Goal: Information Seeking & Learning: Learn about a topic

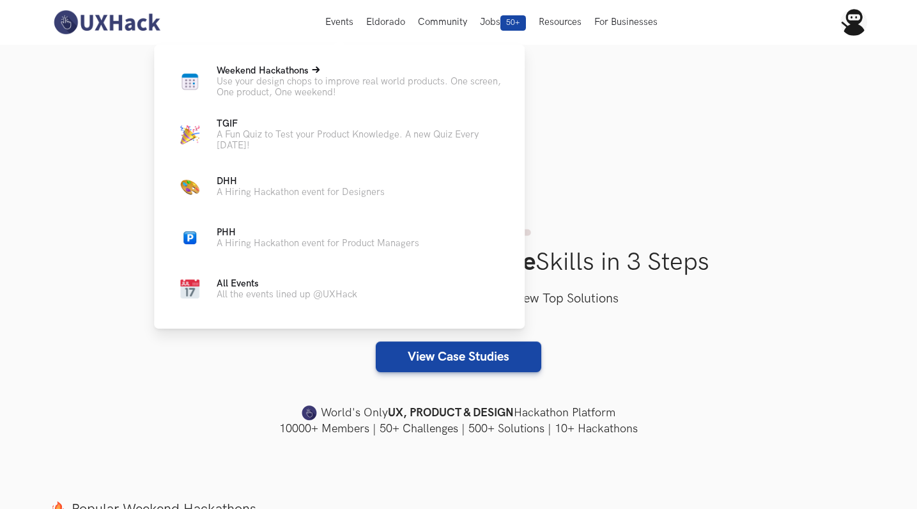
click at [245, 70] on span "Weekend Hackathons Live" at bounding box center [263, 70] width 92 height 11
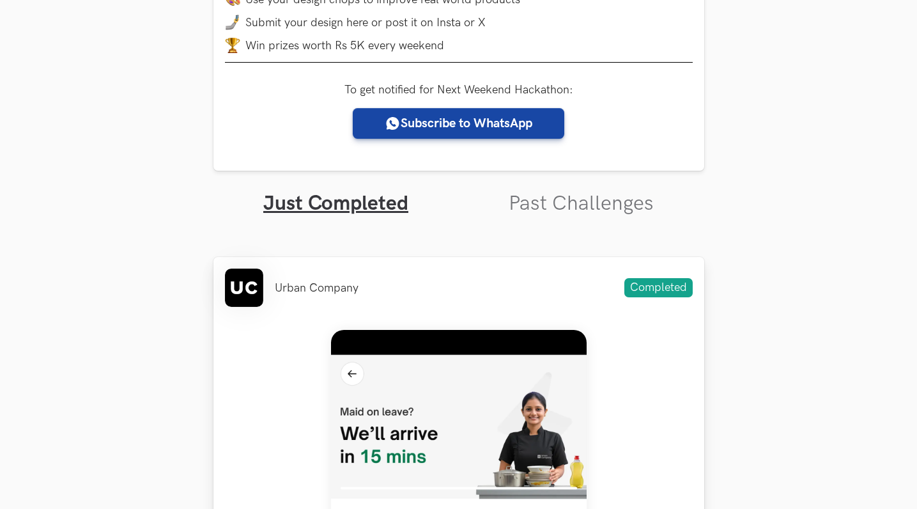
scroll to position [325, 0]
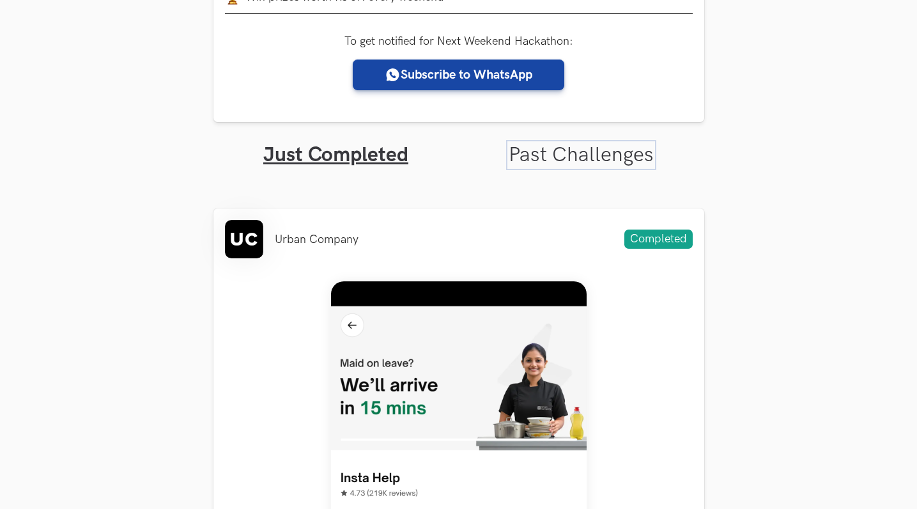
click at [568, 157] on link "Past Challenges" at bounding box center [581, 154] width 145 height 25
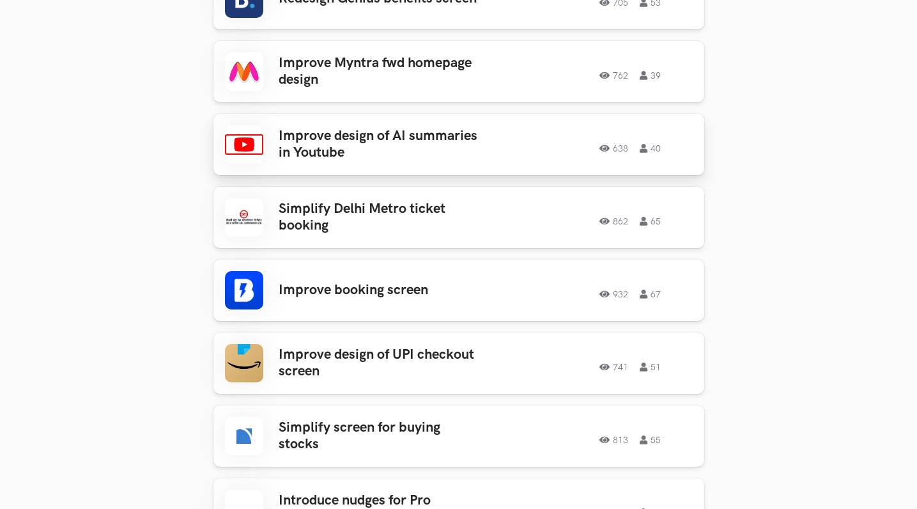
scroll to position [1745, 0]
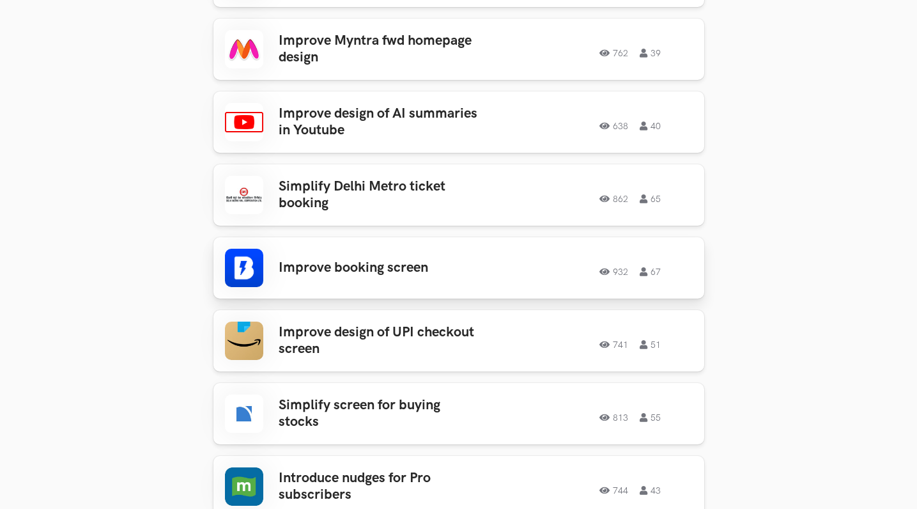
click at [359, 259] on h3 "Improve booking screen" at bounding box center [378, 267] width 199 height 17
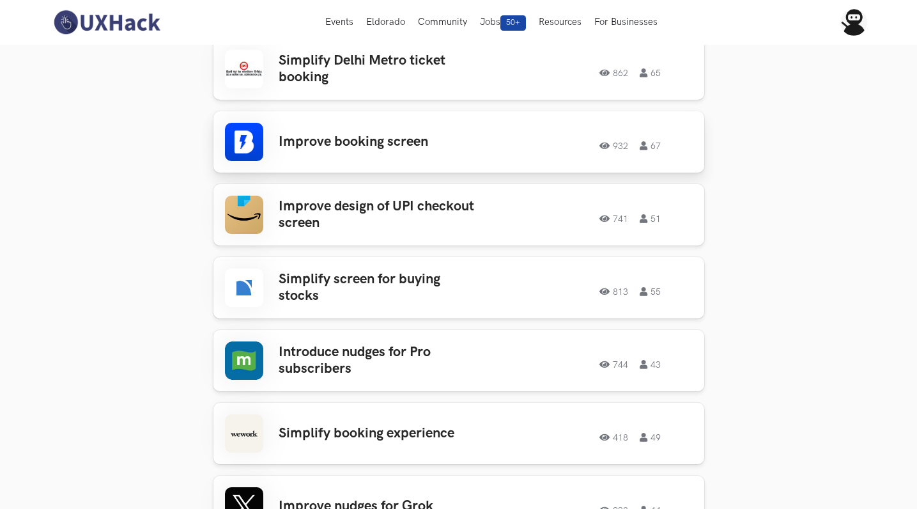
scroll to position [1849, 0]
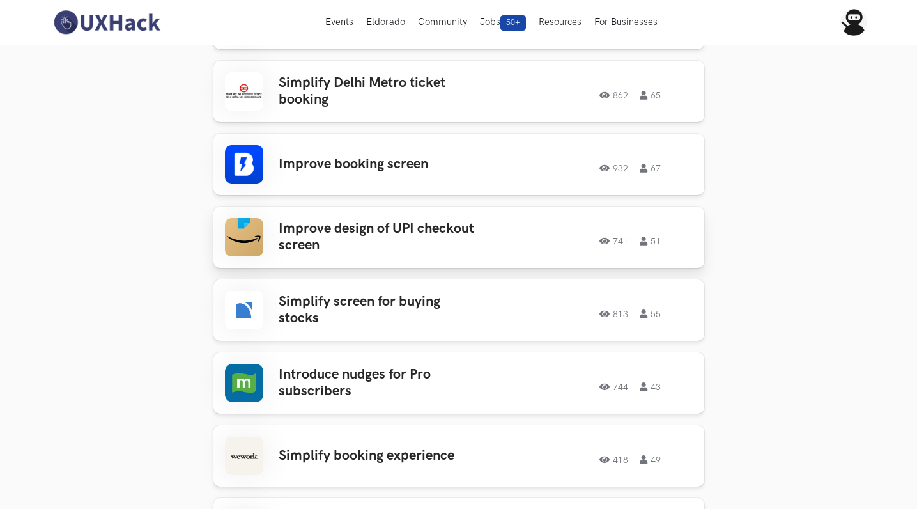
click at [387, 220] on h3 "Improve design of UPI checkout screen" at bounding box center [378, 237] width 199 height 34
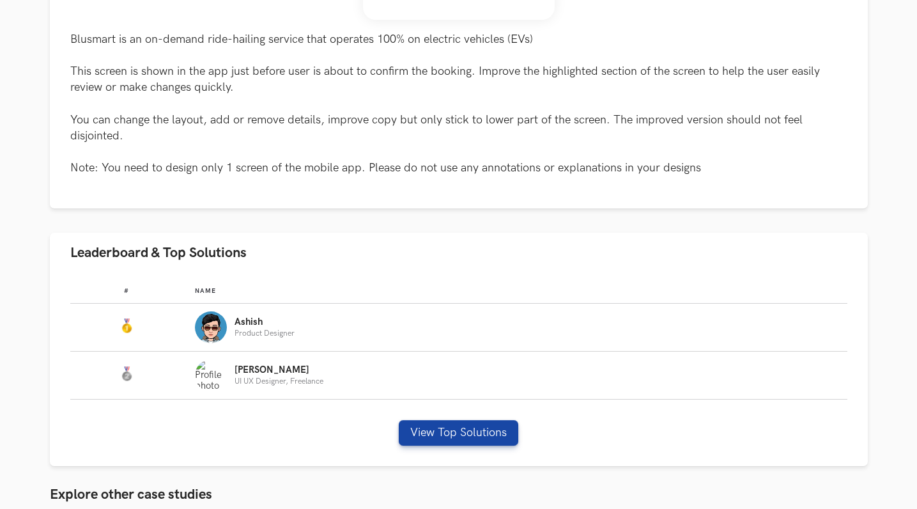
scroll to position [691, 0]
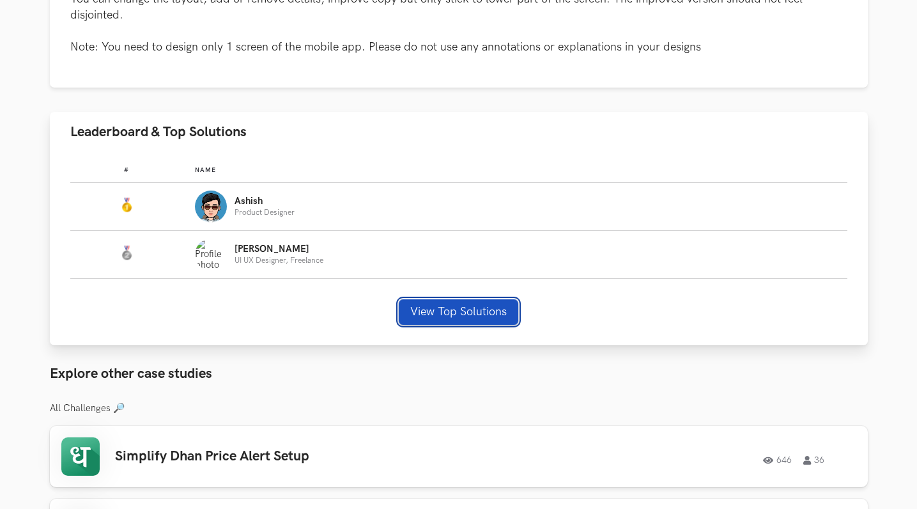
click at [436, 319] on button "View Top Solutions" at bounding box center [458, 312] width 119 height 26
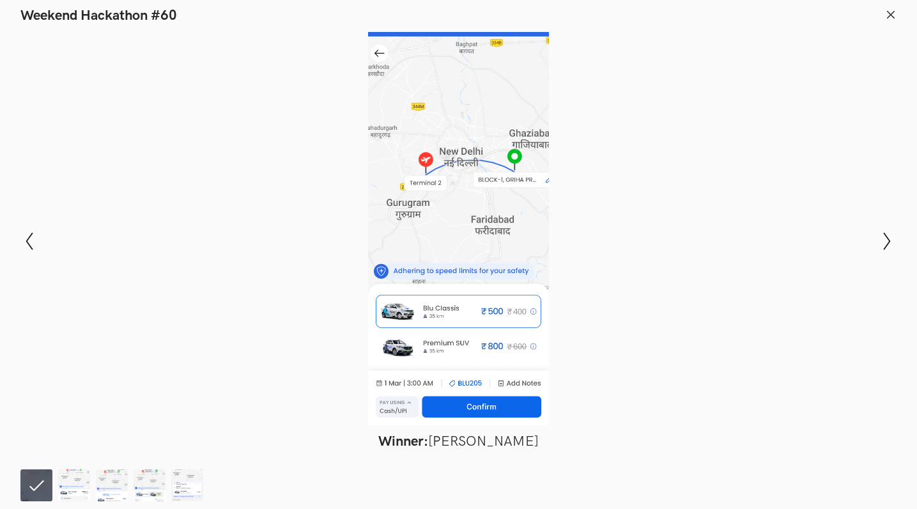
scroll to position [884, 0]
click at [885, 239] on icon "Show next slide" at bounding box center [887, 241] width 19 height 19
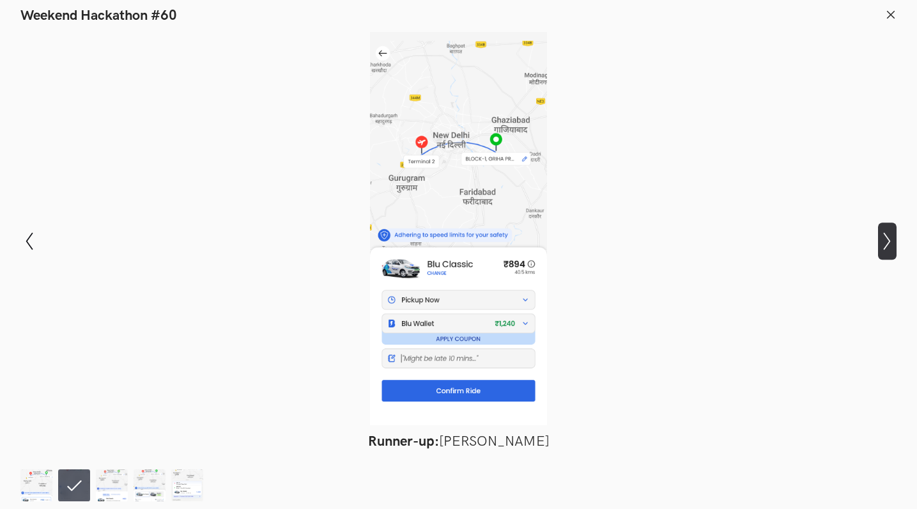
click at [885, 239] on icon "Show next slide" at bounding box center [887, 241] width 19 height 19
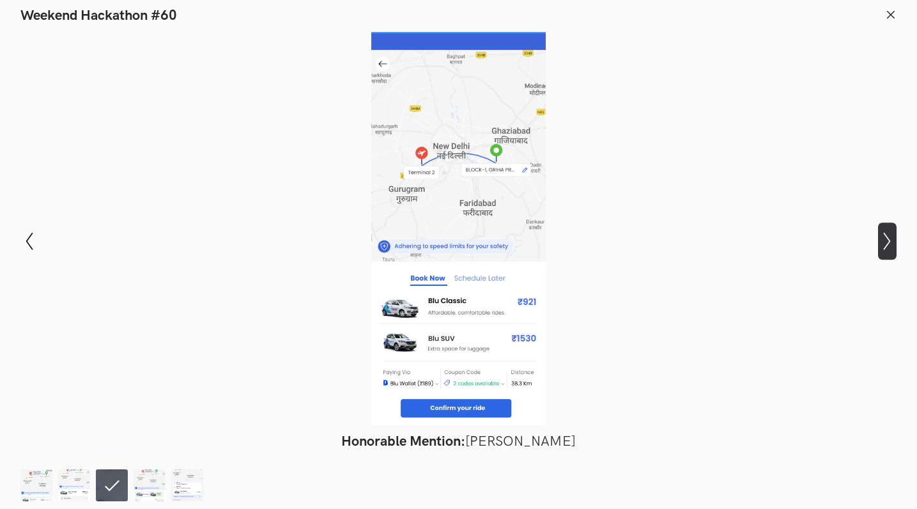
click at [888, 247] on icon "Show next slide" at bounding box center [887, 241] width 19 height 19
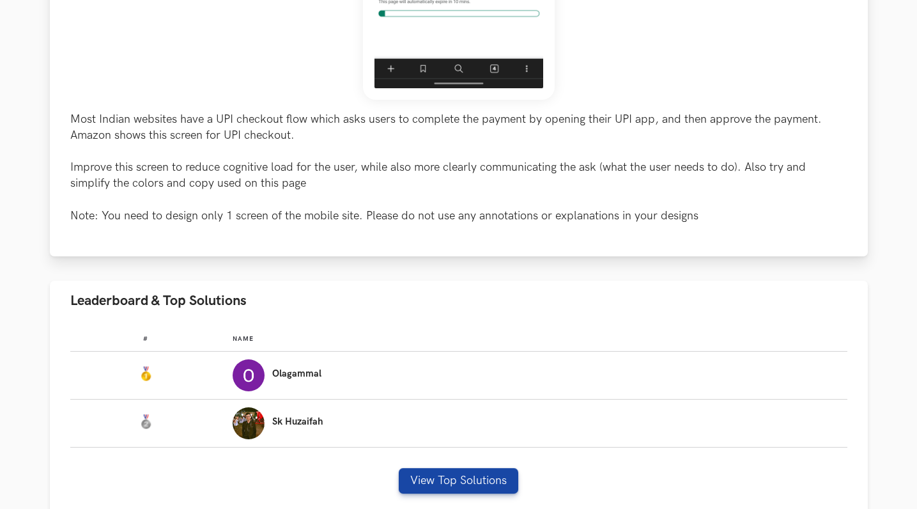
scroll to position [494, 0]
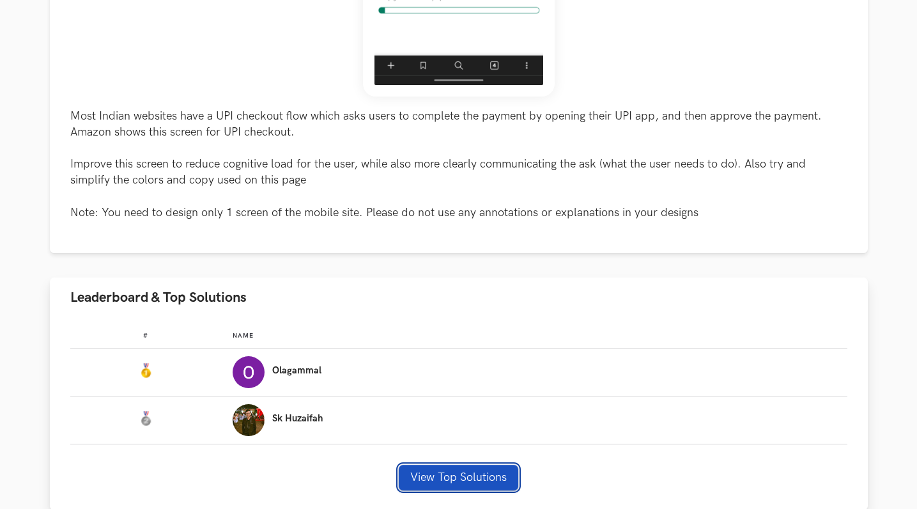
click at [452, 475] on button "View Top Solutions" at bounding box center [458, 478] width 119 height 26
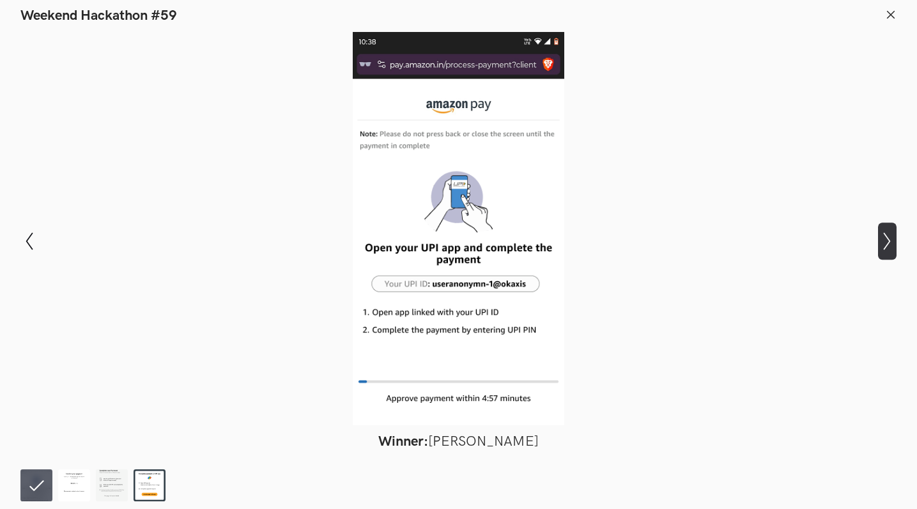
click at [891, 242] on icon "Show next slide" at bounding box center [887, 241] width 19 height 19
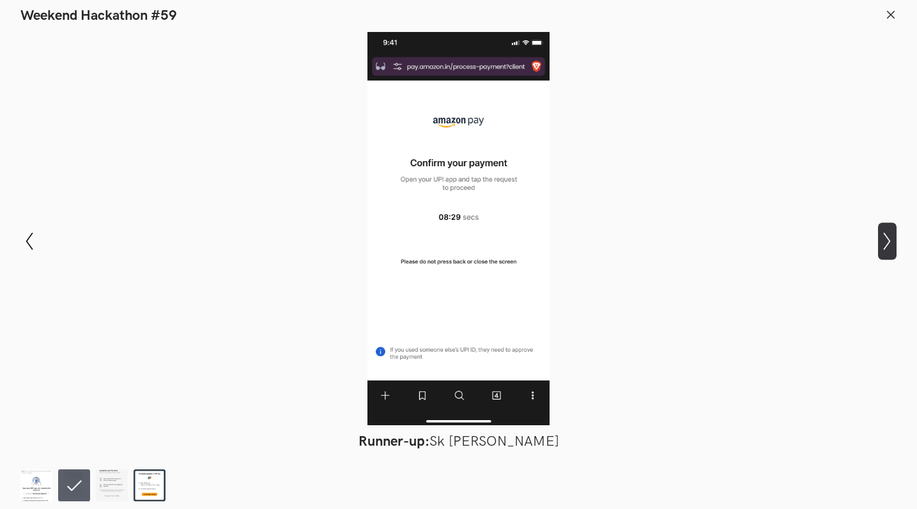
click at [891, 242] on icon "Show next slide" at bounding box center [887, 241] width 19 height 19
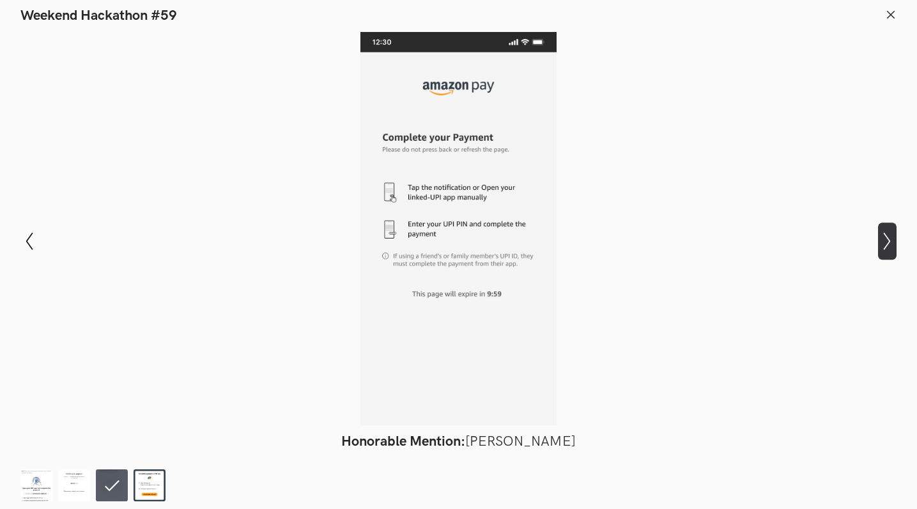
click at [891, 242] on icon "Show next slide" at bounding box center [887, 241] width 19 height 19
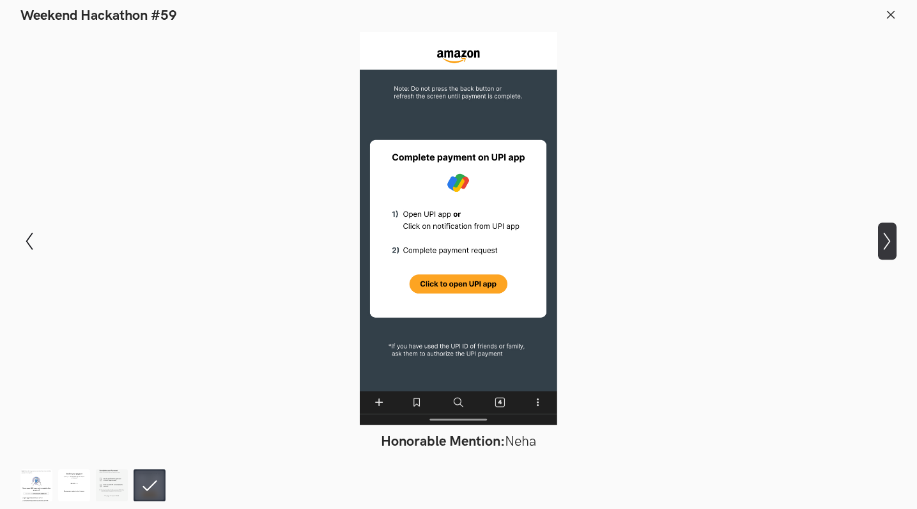
click at [891, 242] on icon "Show next slide" at bounding box center [887, 241] width 19 height 19
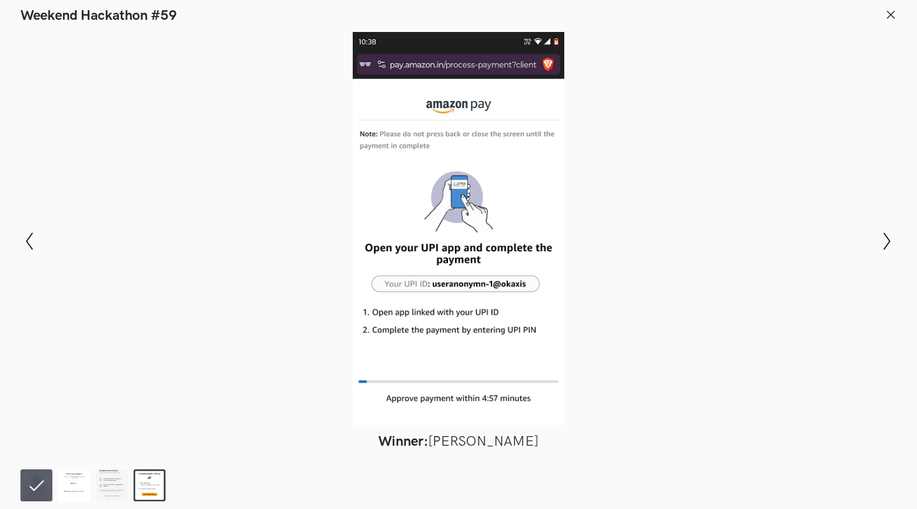
click at [891, 12] on icon at bounding box center [891, 15] width 12 height 12
